Goal: Transaction & Acquisition: Purchase product/service

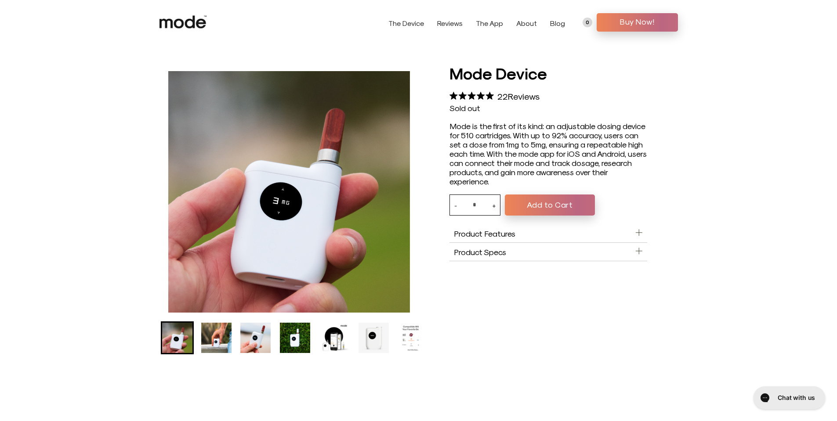
click at [640, 233] on icon at bounding box center [639, 233] width 6 height 0
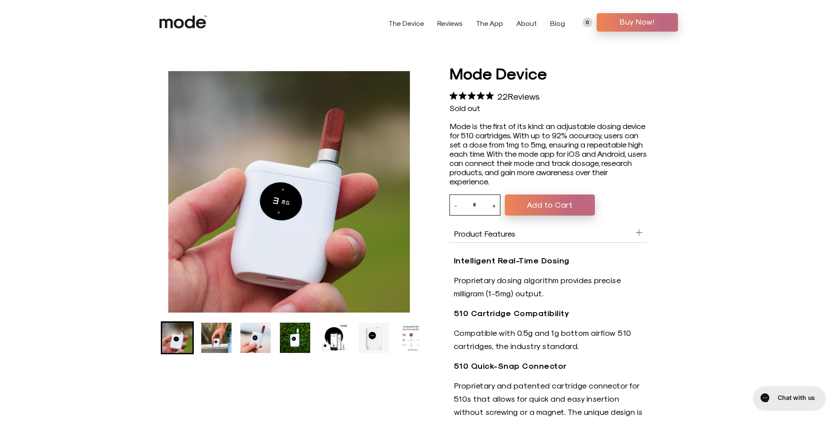
click at [641, 231] on icon at bounding box center [638, 232] width 7 height 7
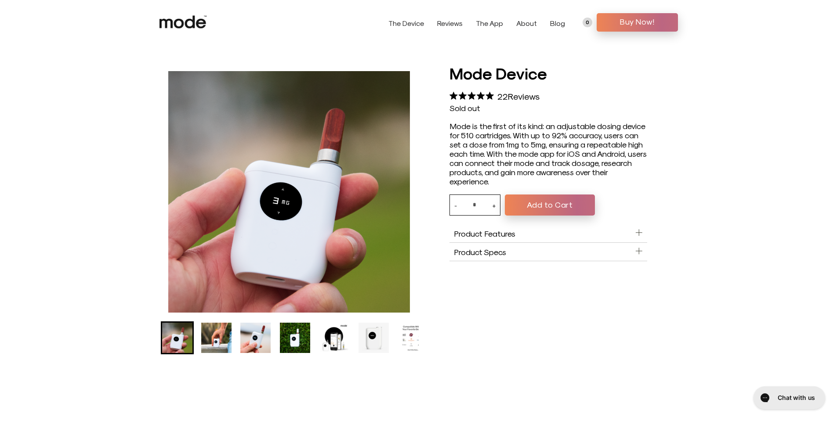
click at [642, 248] on icon at bounding box center [638, 250] width 7 height 7
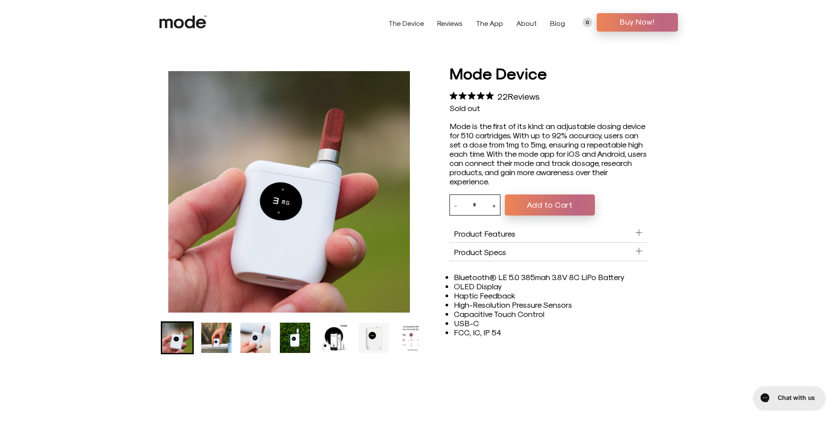
click at [642, 248] on icon at bounding box center [638, 250] width 7 height 7
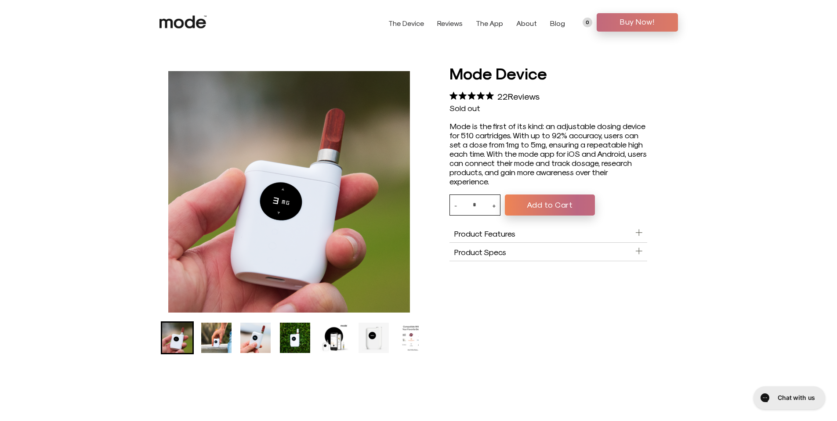
click at [638, 24] on span "Buy Now!" at bounding box center [637, 21] width 68 height 13
